Goal: Find contact information: Find contact information

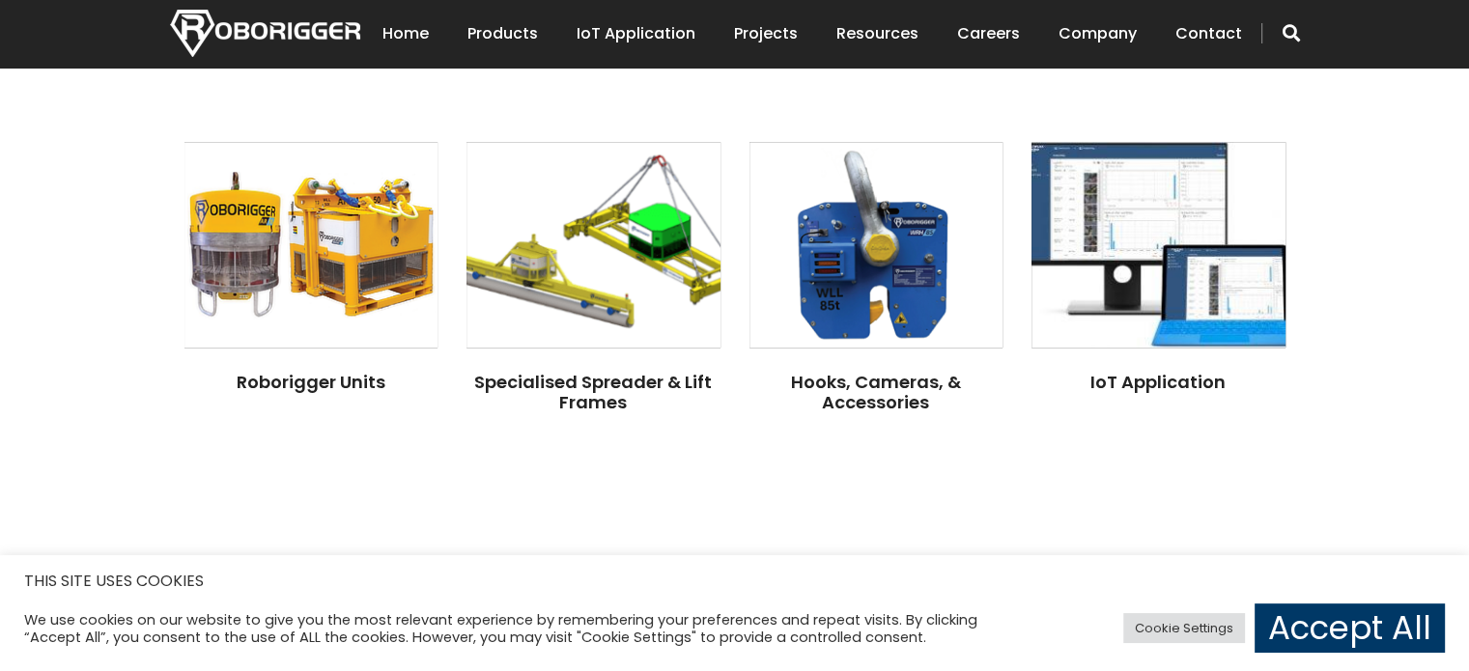
scroll to position [1516, 0]
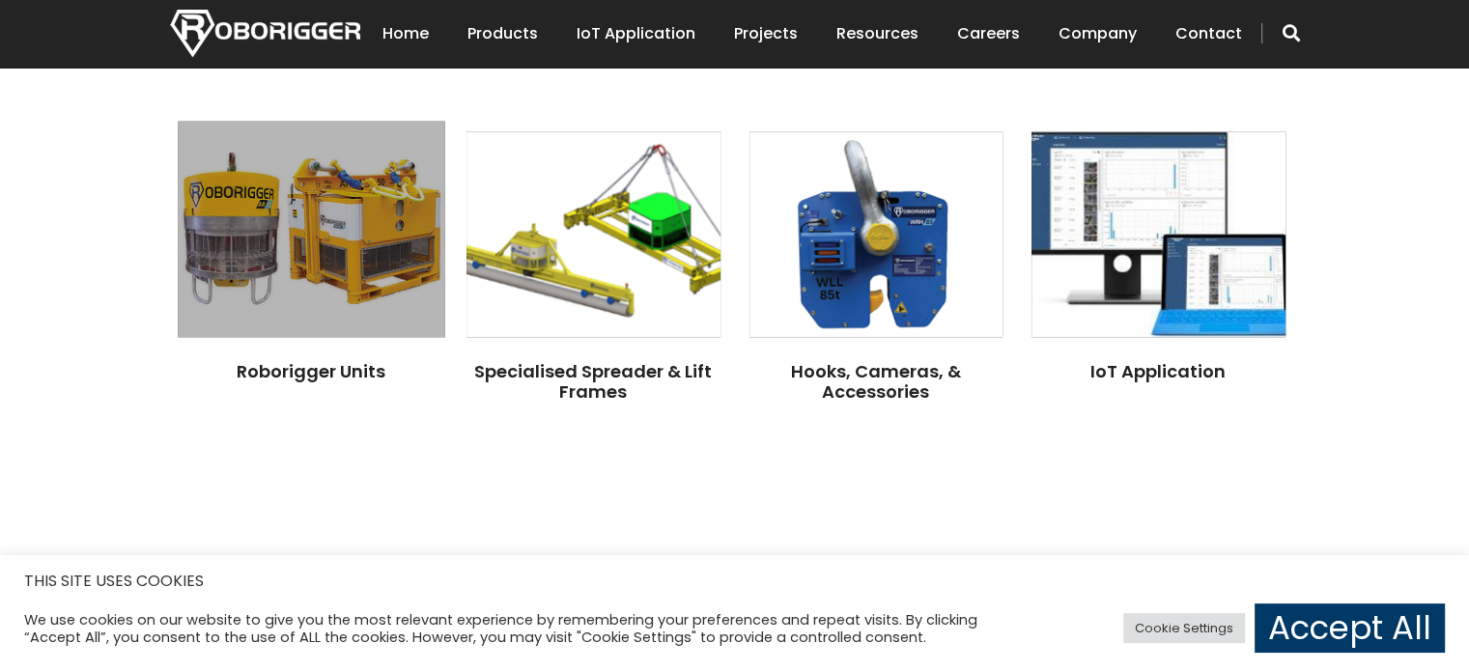
click at [294, 233] on img at bounding box center [311, 229] width 266 height 216
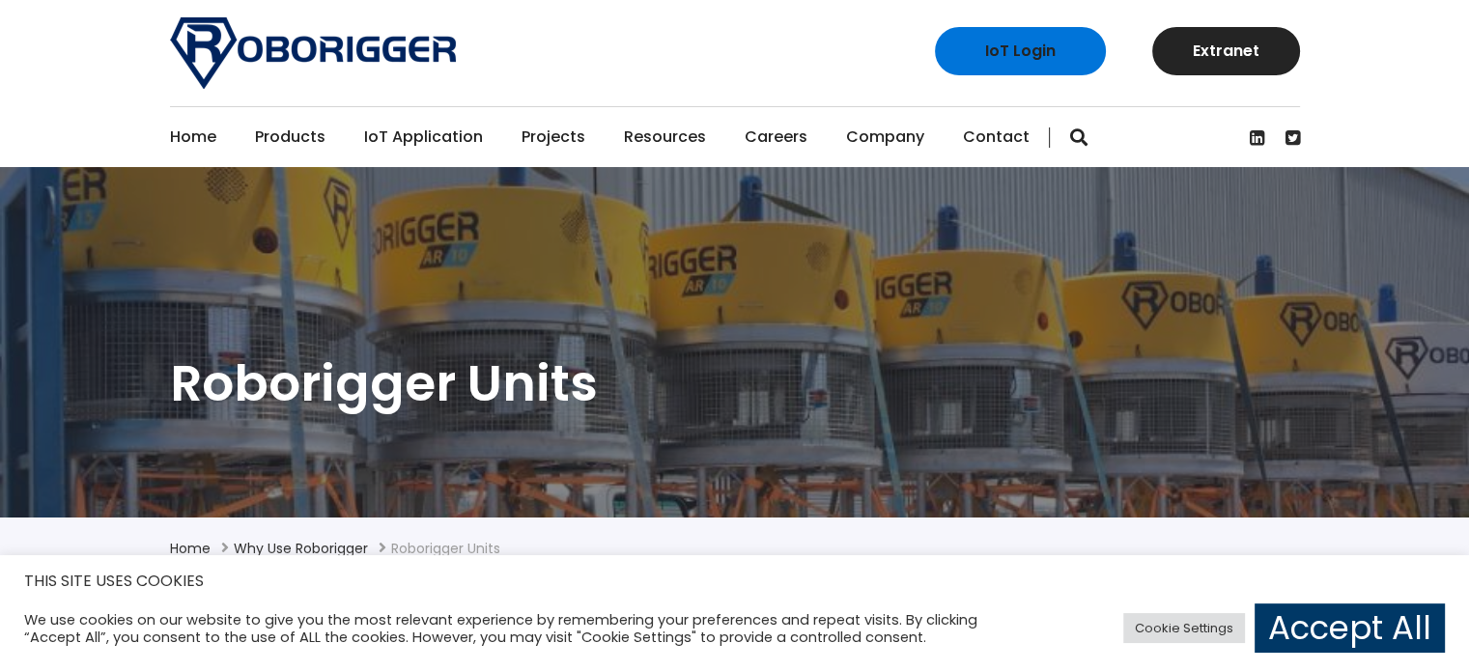
click at [998, 123] on link "Contact" at bounding box center [996, 137] width 67 height 60
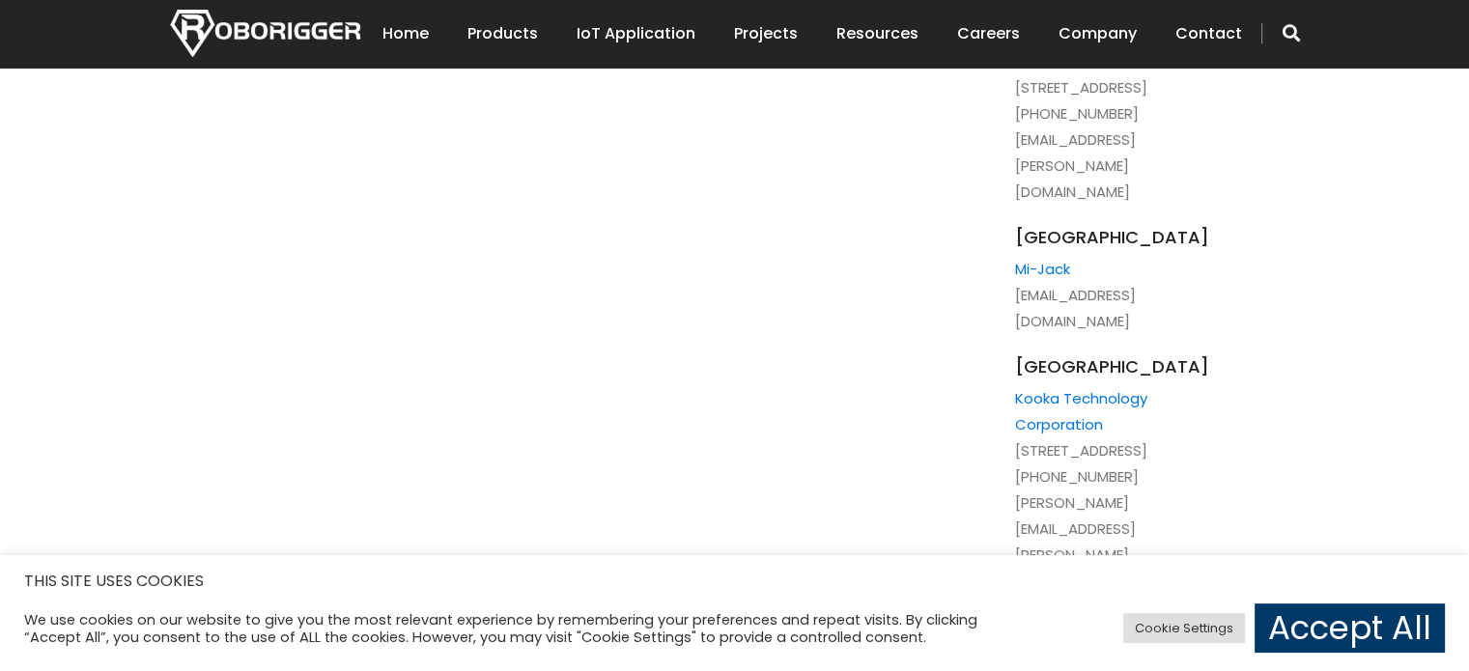
scroll to position [4368, 0]
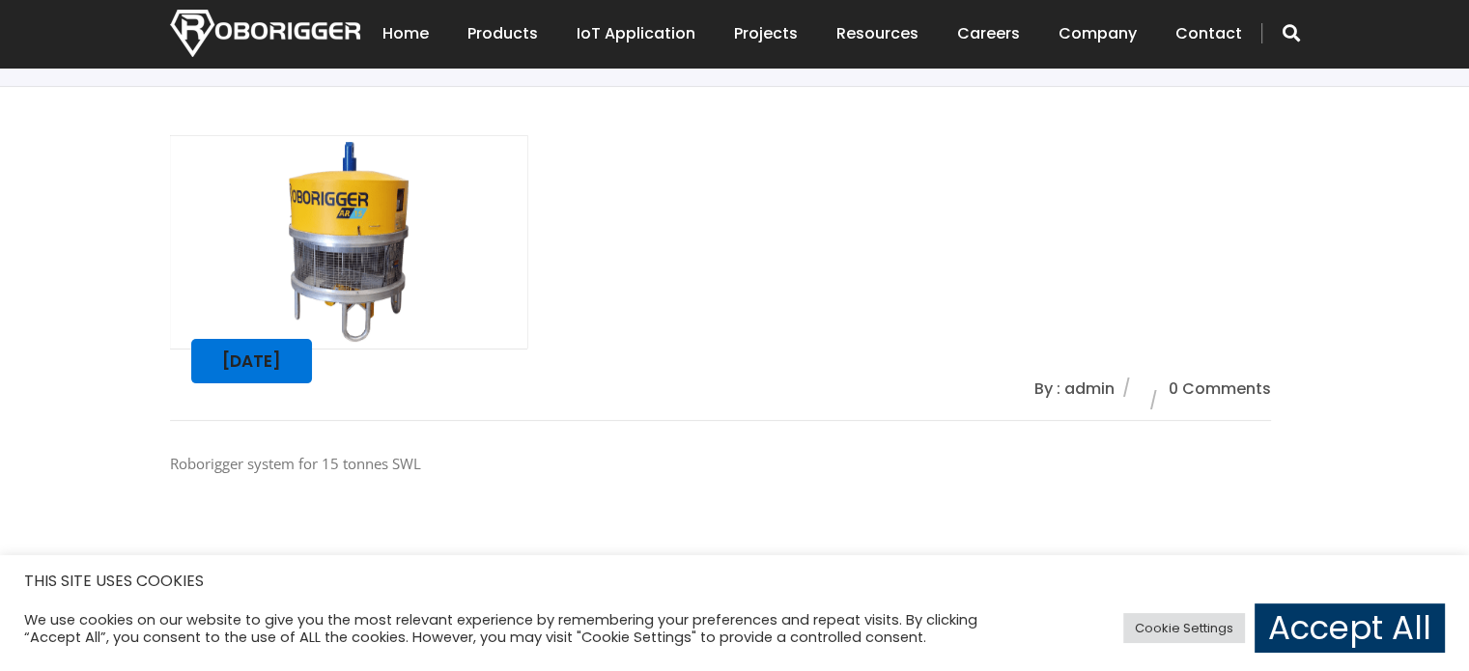
scroll to position [383, 0]
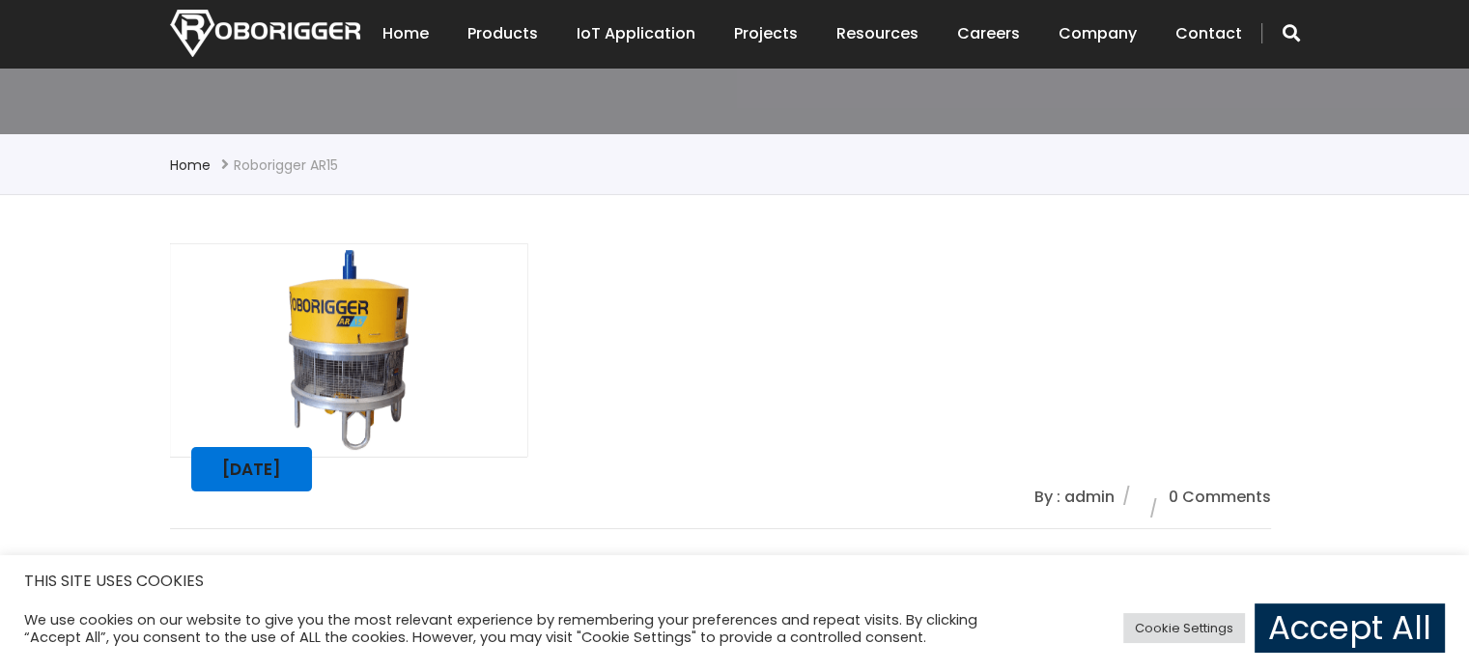
click at [1297, 627] on link "Accept All" at bounding box center [1349, 627] width 190 height 49
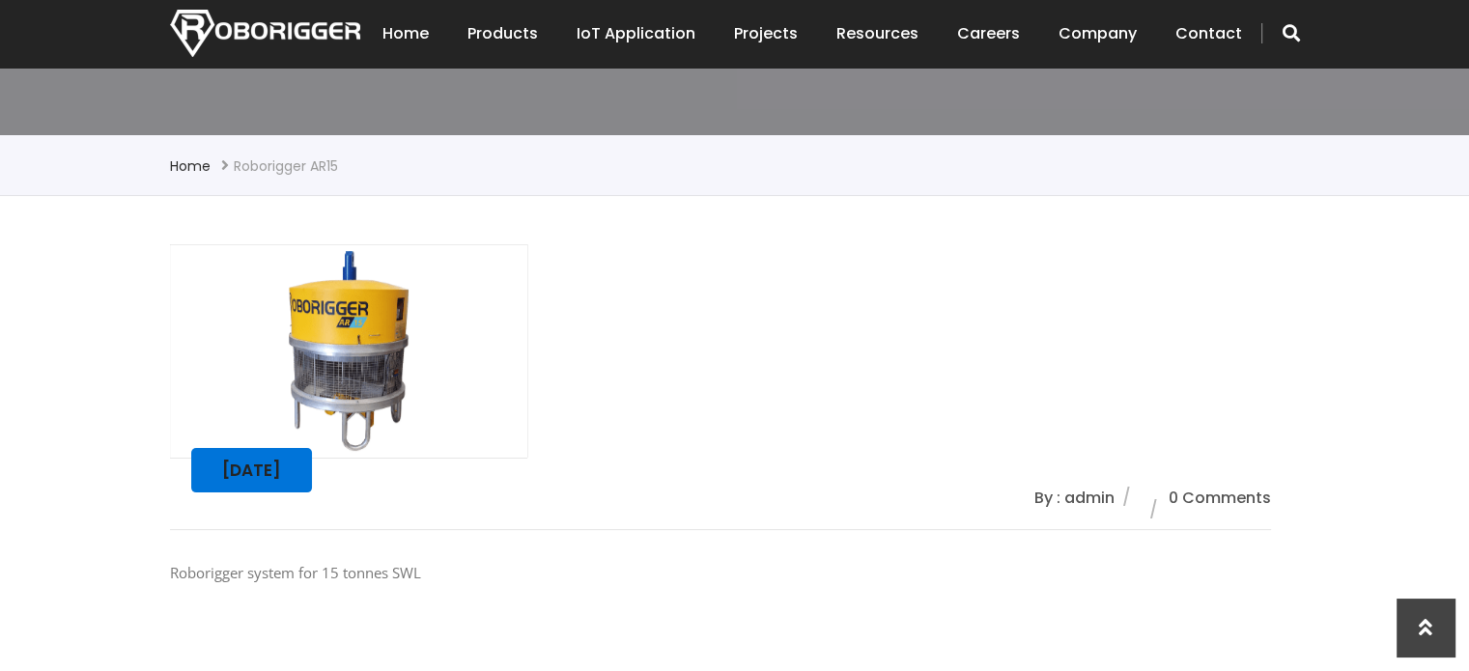
scroll to position [394, 0]
